Goal: Download file/media

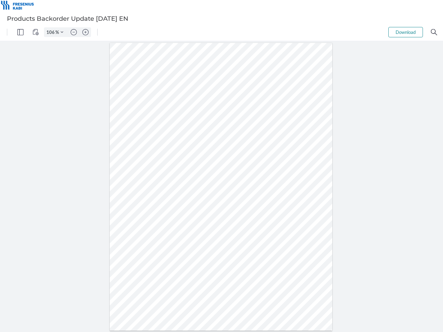
click at [20, 32] on img "Panel" at bounding box center [20, 32] width 6 height 6
click at [36, 32] on img "View Controls" at bounding box center [36, 32] width 6 height 6
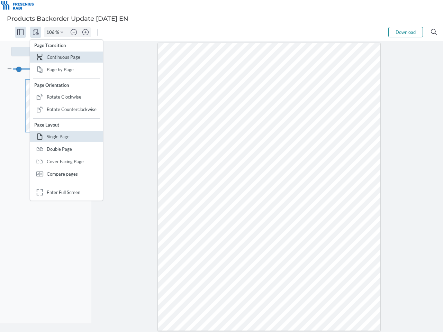
click at [52, 32] on input "106" at bounding box center [49, 32] width 11 height 6
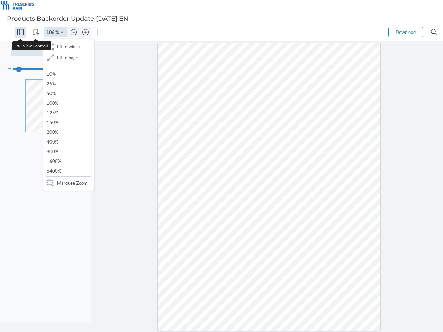
click at [62, 32] on img "Zoom Controls" at bounding box center [62, 32] width 3 height 3
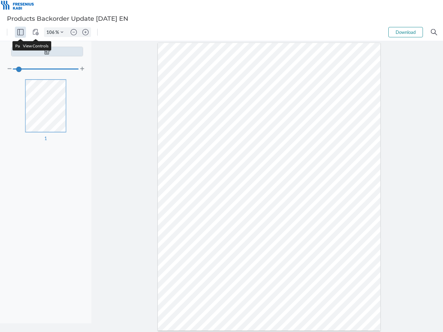
click at [74, 32] on img "Zoom out" at bounding box center [74, 32] width 6 height 6
click at [85, 32] on img "Zoom in" at bounding box center [85, 32] width 6 height 6
type input "106"
click at [406, 32] on button "Download" at bounding box center [405, 32] width 35 height 10
click at [434, 32] on img "Search" at bounding box center [434, 32] width 6 height 6
